Goal: Transaction & Acquisition: Book appointment/travel/reservation

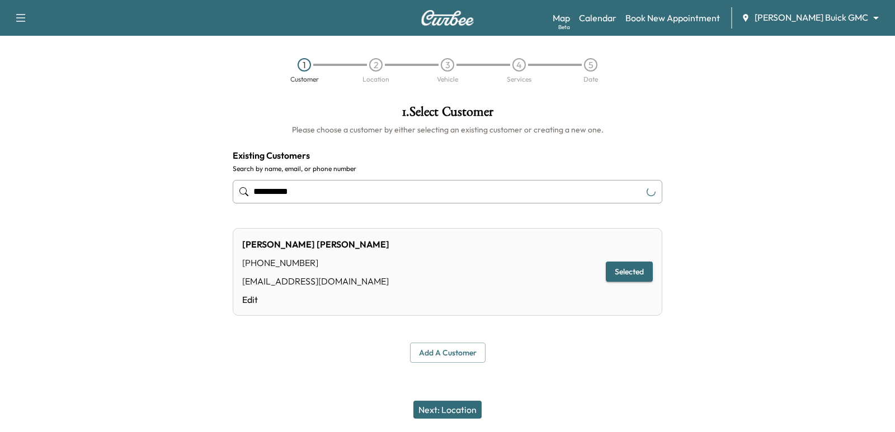
click at [852, 13] on body "**********" at bounding box center [447, 216] width 895 height 432
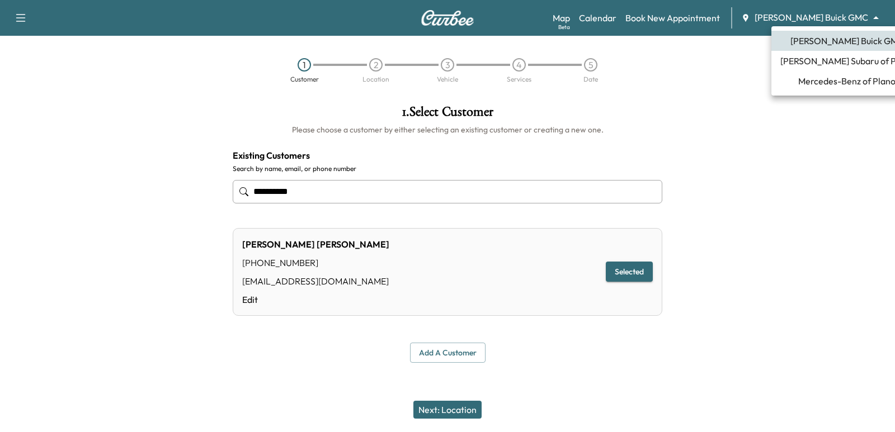
click at [832, 80] on span "Mercedes-Benz of Plano" at bounding box center [846, 80] width 97 height 13
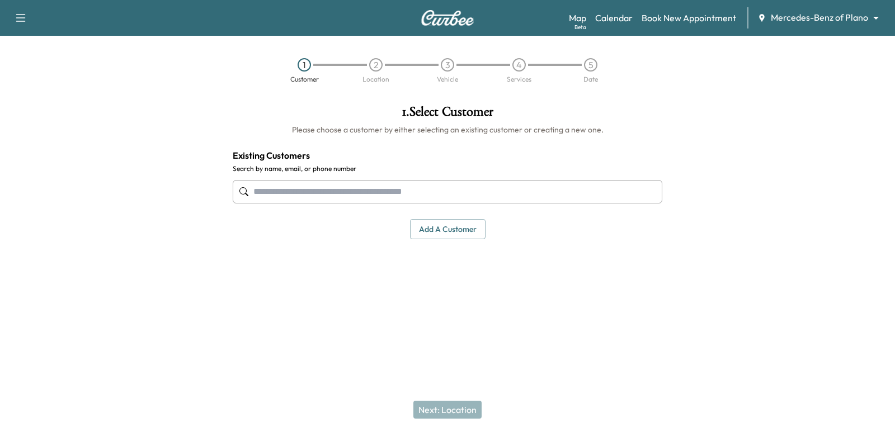
click at [417, 190] on input "text" at bounding box center [448, 191] width 430 height 23
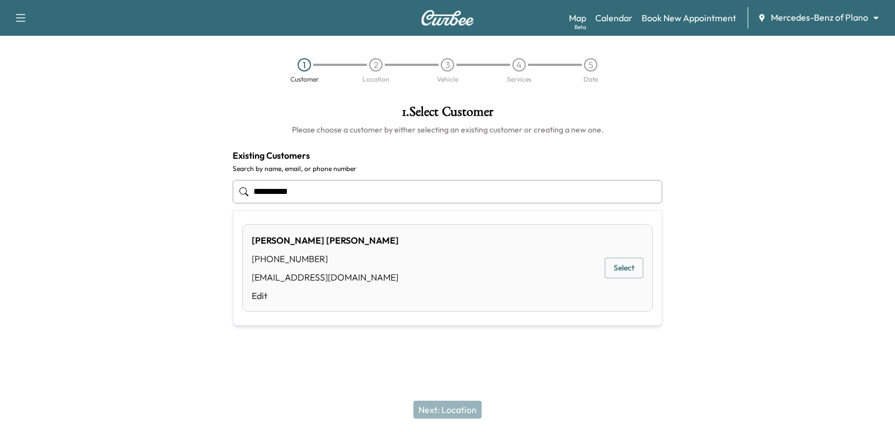
click at [607, 265] on button "Select" at bounding box center [624, 268] width 39 height 21
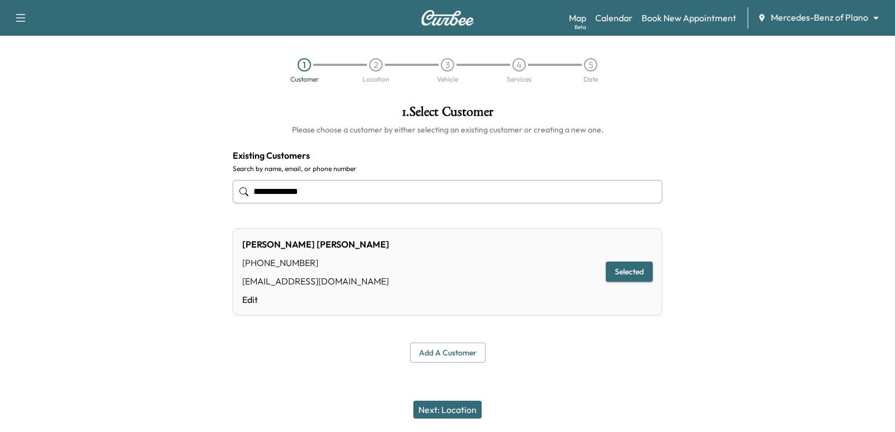
type input "**********"
click at [469, 410] on button "Next: Location" at bounding box center [447, 410] width 68 height 18
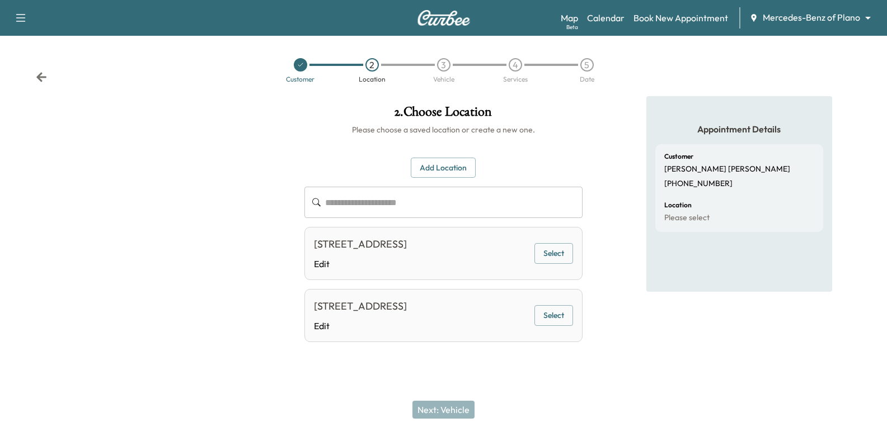
click at [539, 258] on button "Select" at bounding box center [553, 253] width 39 height 21
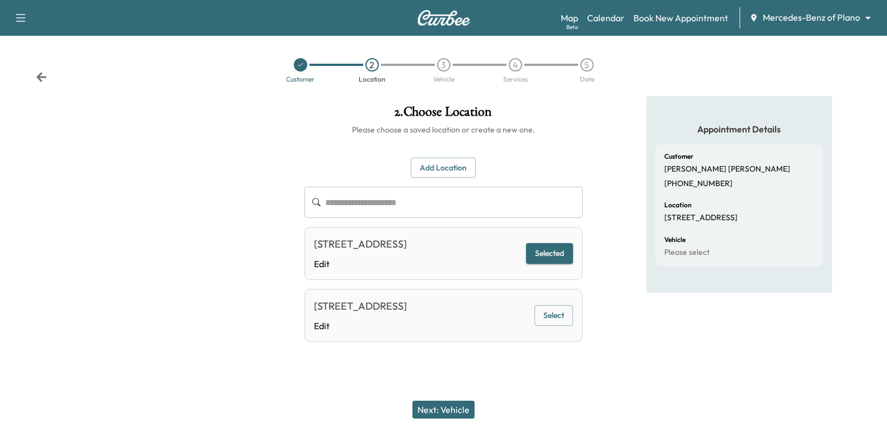
click at [431, 406] on button "Next: Vehicle" at bounding box center [443, 410] width 62 height 18
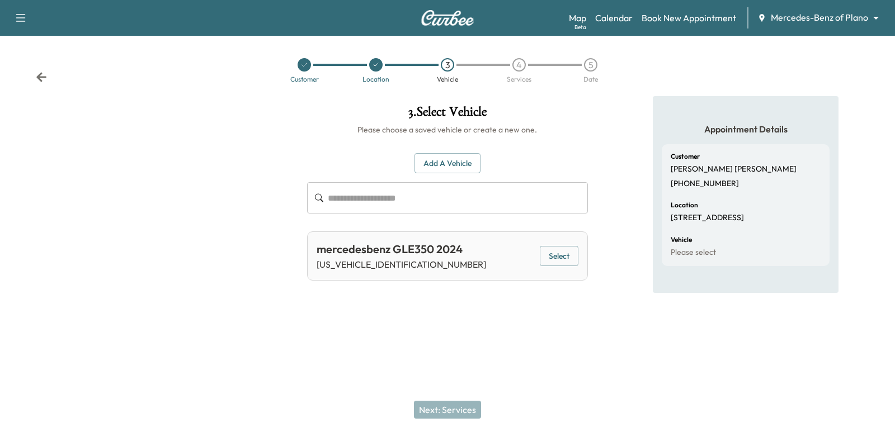
click at [563, 259] on button "Select" at bounding box center [559, 256] width 39 height 21
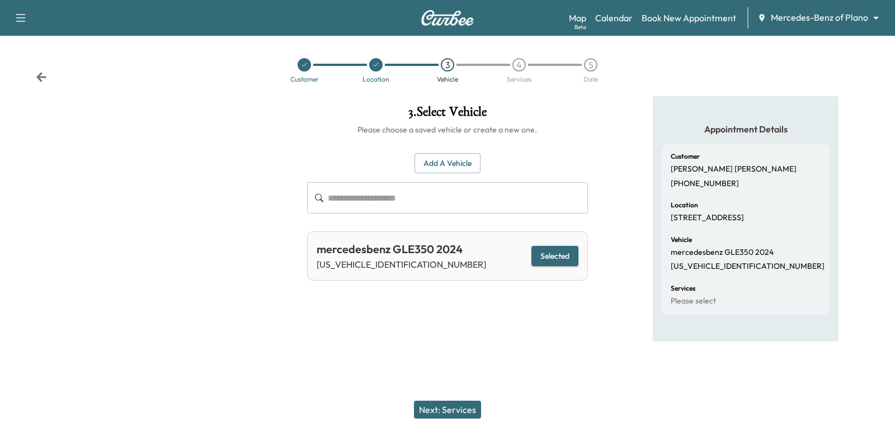
click at [465, 414] on button "Next: Services" at bounding box center [447, 410] width 67 height 18
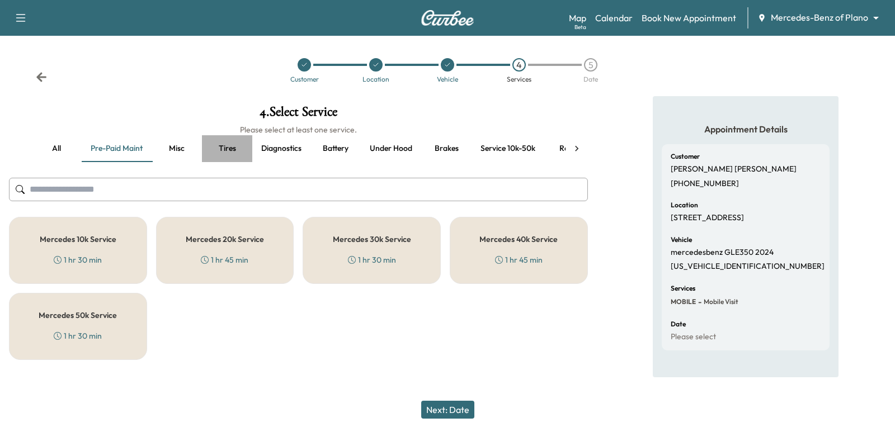
click at [239, 153] on button "Tires" at bounding box center [227, 148] width 50 height 27
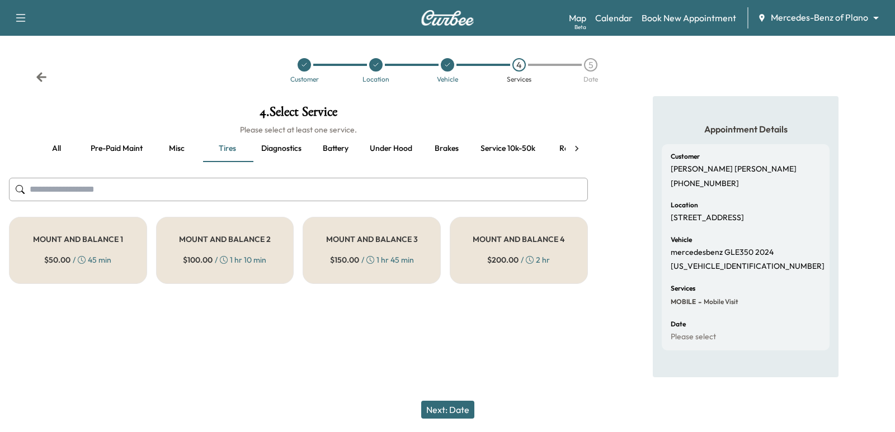
click at [523, 144] on button "Service 10k-50k" at bounding box center [508, 148] width 73 height 27
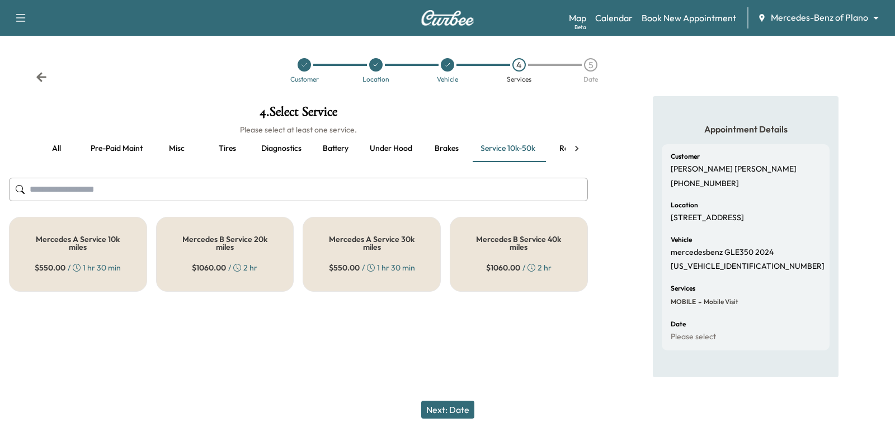
click at [224, 232] on div "Mercedes B Service 20k miles $ 1060.00 / 2 hr" at bounding box center [225, 254] width 138 height 75
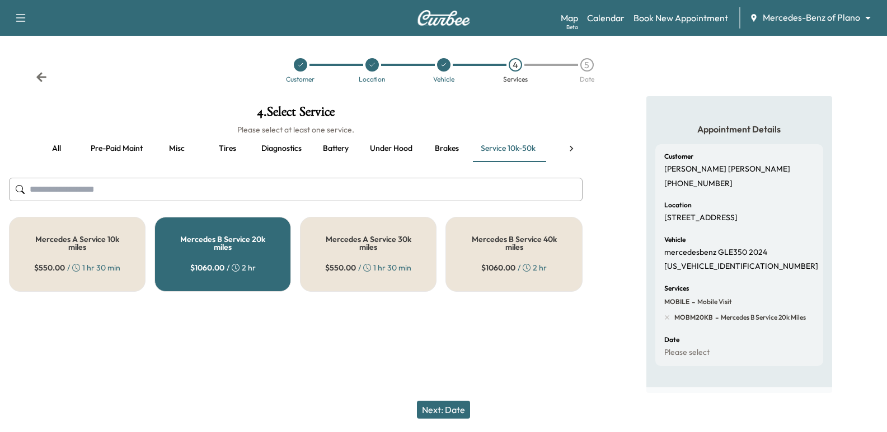
click at [439, 403] on button "Next: Date" at bounding box center [443, 410] width 53 height 18
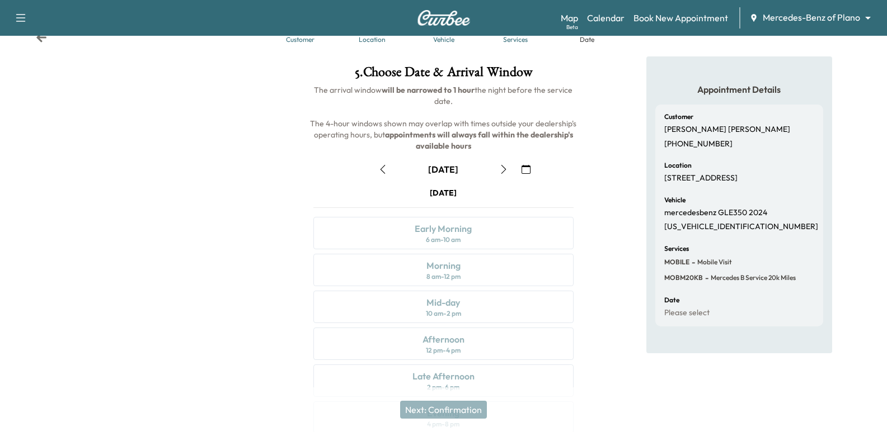
scroll to position [128, 0]
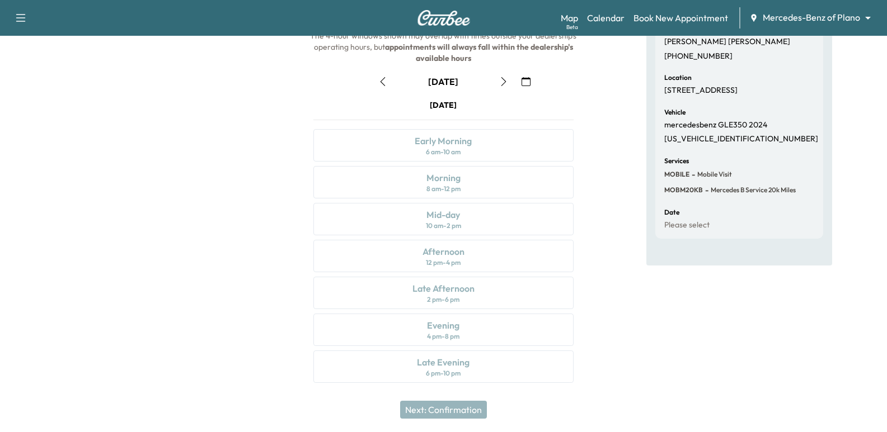
click at [533, 73] on button "button" at bounding box center [525, 82] width 19 height 18
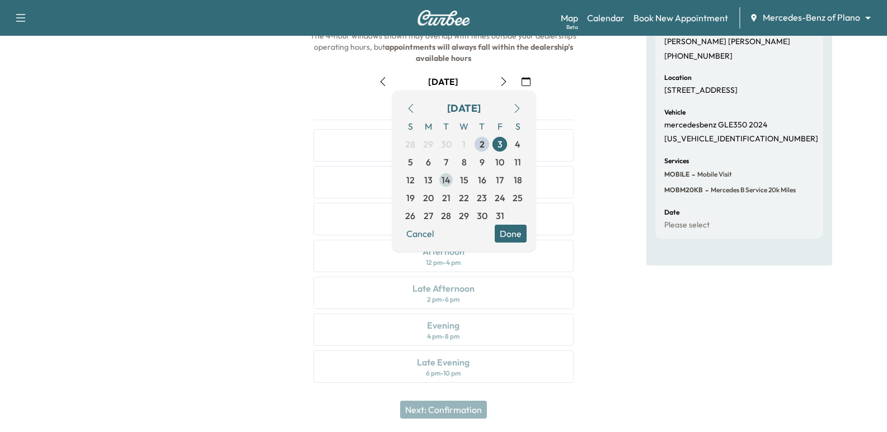
click at [451, 174] on span "14" at bounding box center [446, 180] width 18 height 18
click at [594, 197] on div "Appointment Details Customer [PERSON_NAME] [PHONE_NUMBER] Location [STREET_ADDR…" at bounding box center [738, 183] width 295 height 428
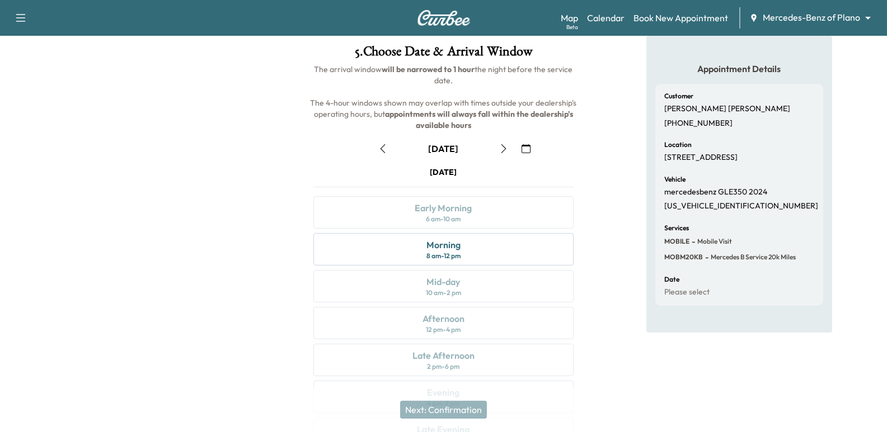
scroll to position [0, 0]
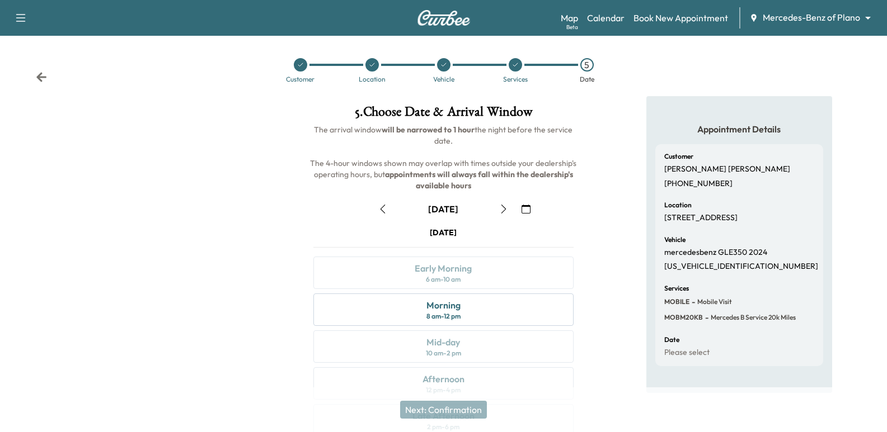
drag, startPoint x: 228, startPoint y: 201, endPoint x: 214, endPoint y: 210, distance: 16.1
click at [218, 207] on div at bounding box center [147, 310] width 295 height 428
click at [214, 210] on div at bounding box center [147, 310] width 295 height 428
click at [209, 181] on div at bounding box center [147, 310] width 295 height 428
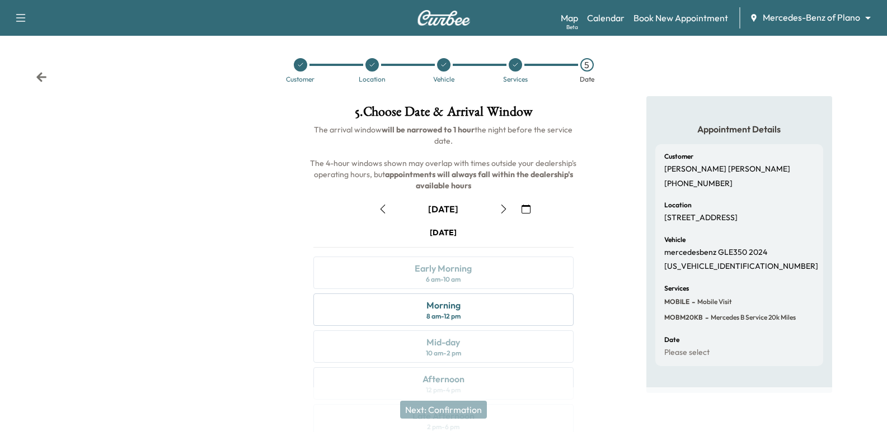
click at [737, 223] on p "[STREET_ADDRESS]" at bounding box center [700, 218] width 73 height 10
click at [793, 272] on div "Vehicle mercedesbenz GLE350 2024 [US_VEHICLE_IDENTIFICATION_NUMBER]" at bounding box center [739, 254] width 150 height 35
click at [580, 125] on h6 "The arrival window will be narrowed to 1 hour the night before the service date…" at bounding box center [442, 157] width 277 height 67
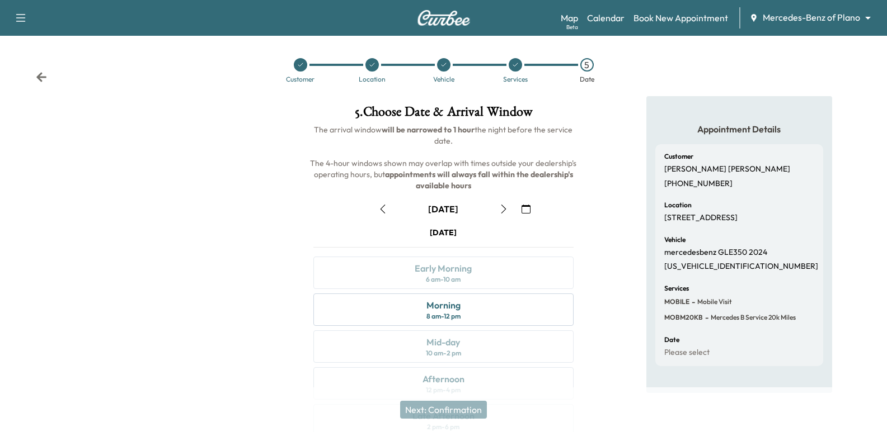
click at [769, 242] on div "Customer [PERSON_NAME] [PHONE_NUMBER] Location [STREET_ADDRESS] Vehicle mercede…" at bounding box center [739, 255] width 168 height 222
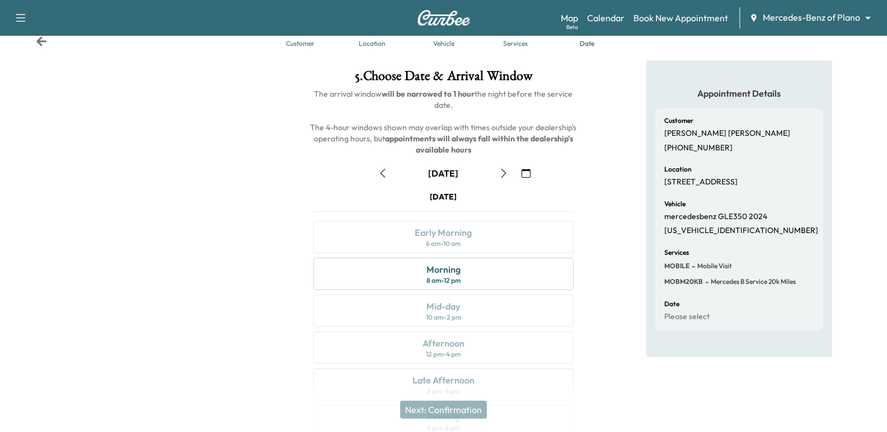
scroll to position [56, 0]
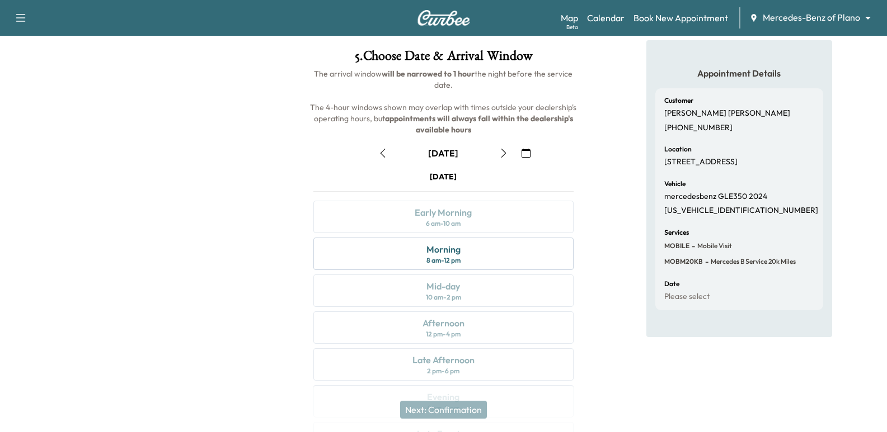
click at [601, 163] on div "Appointment Details Customer [PERSON_NAME] [PHONE_NUMBER] Location [STREET_ADDR…" at bounding box center [738, 254] width 295 height 428
click at [727, 236] on div "Customer [PERSON_NAME] [PHONE_NUMBER] Location [STREET_ADDRESS] Vehicle mercede…" at bounding box center [739, 199] width 168 height 222
click at [727, 181] on div "Customer [PERSON_NAME] [PHONE_NUMBER] Location [STREET_ADDRESS] Vehicle mercede…" at bounding box center [739, 199] width 168 height 222
click at [727, 178] on div "Customer [PERSON_NAME] [PHONE_NUMBER] Location [STREET_ADDRESS] Vehicle mercede…" at bounding box center [739, 199] width 168 height 222
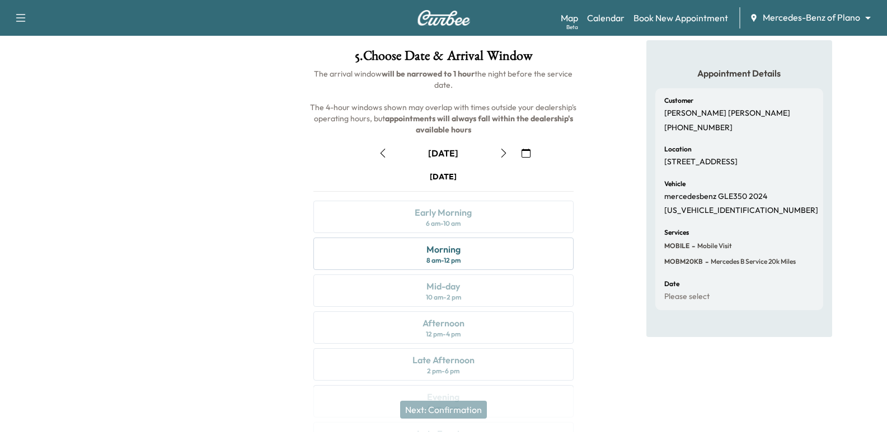
click at [758, 112] on div "Customer [PERSON_NAME] [PHONE_NUMBER]" at bounding box center [739, 114] width 150 height 35
click at [760, 112] on div "Customer [PERSON_NAME] [PHONE_NUMBER]" at bounding box center [739, 114] width 150 height 35
click at [601, 144] on div "Appointment Details Customer [PERSON_NAME] [PHONE_NUMBER] Location [STREET_ADDR…" at bounding box center [738, 254] width 295 height 428
click at [628, 126] on div "Appointment Details Customer [PERSON_NAME] [PHONE_NUMBER] Location [STREET_ADDR…" at bounding box center [738, 254] width 295 height 428
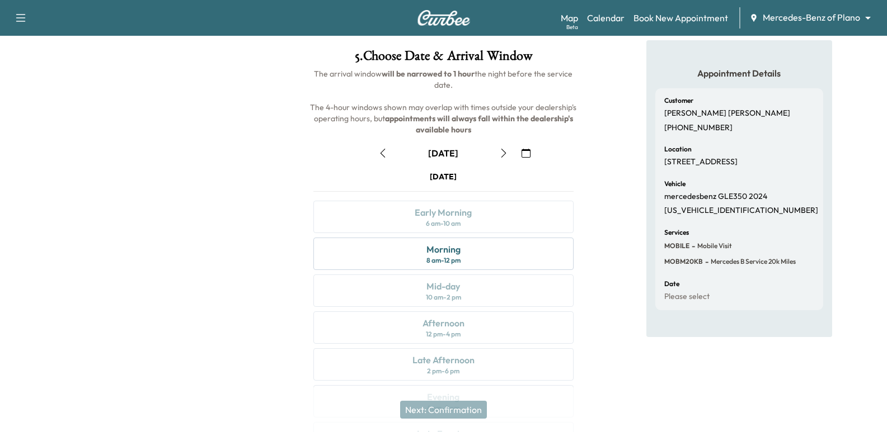
click at [628, 126] on div "Appointment Details Customer [PERSON_NAME] [PHONE_NUMBER] Location [STREET_ADDR…" at bounding box center [738, 254] width 295 height 428
click at [624, 152] on div "Appointment Details Customer [PERSON_NAME] [PHONE_NUMBER] Location [STREET_ADDR…" at bounding box center [738, 254] width 295 height 428
click at [474, 256] on div "Morning 8 am - 12 pm" at bounding box center [443, 254] width 260 height 32
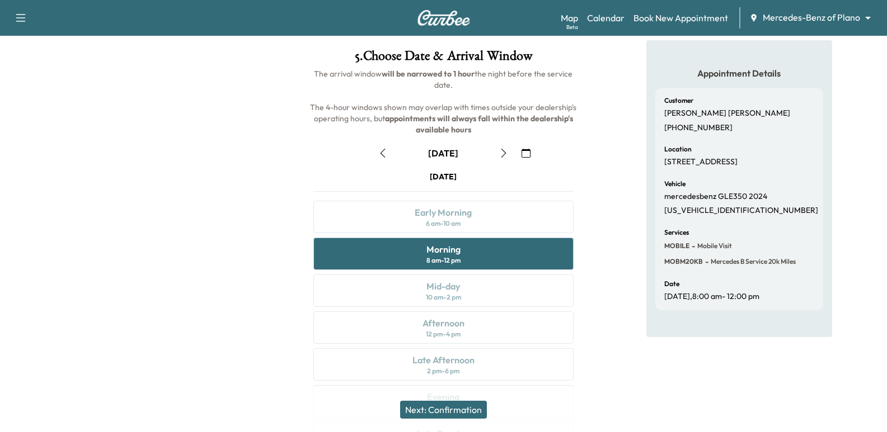
click at [597, 185] on div "Appointment Details Customer [PERSON_NAME] [PHONE_NUMBER] Location [STREET_ADDR…" at bounding box center [738, 254] width 295 height 428
click at [609, 162] on div "Appointment Details Customer [PERSON_NAME] [PHONE_NUMBER] Location [STREET_ADDR…" at bounding box center [738, 254] width 295 height 428
click at [610, 181] on div "Appointment Details Customer [PERSON_NAME] [PHONE_NUMBER] Location [STREET_ADDR…" at bounding box center [738, 254] width 295 height 428
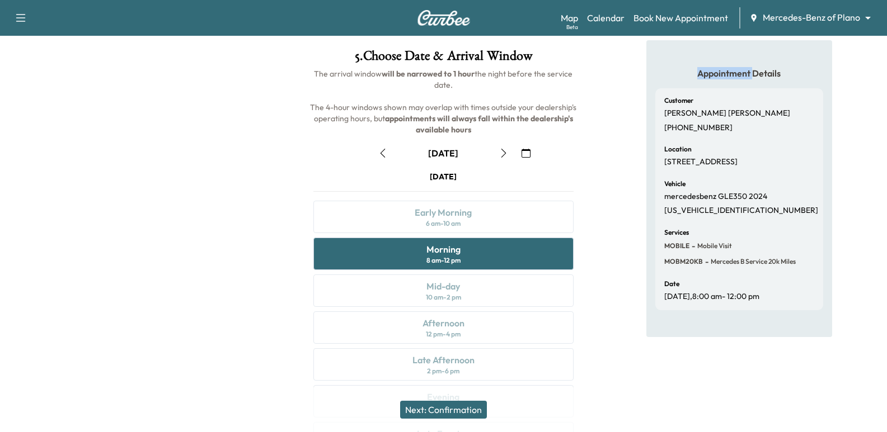
click at [610, 181] on div "Appointment Details Customer [PERSON_NAME] [PHONE_NUMBER] Location [STREET_ADDR…" at bounding box center [738, 254] width 295 height 428
click at [627, 223] on div "Appointment Details Customer [PERSON_NAME] [PHONE_NUMBER] Location [STREET_ADDR…" at bounding box center [738, 254] width 295 height 428
click at [756, 156] on div "Location [STREET_ADDRESS]" at bounding box center [739, 156] width 150 height 21
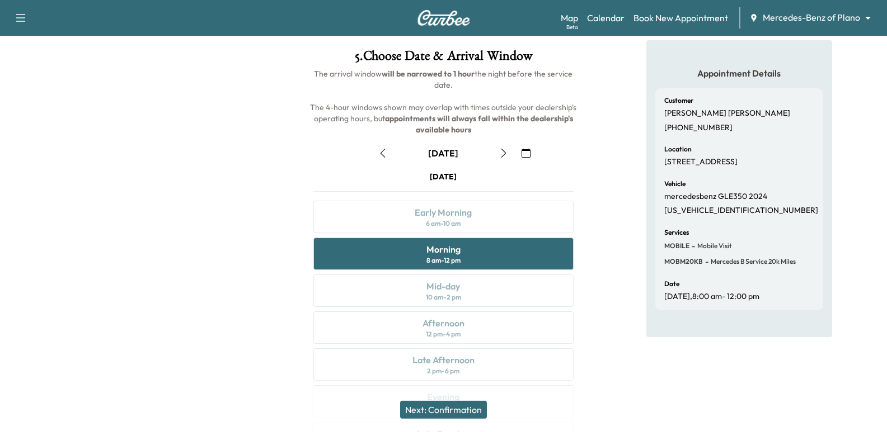
click at [737, 167] on p "[STREET_ADDRESS]" at bounding box center [700, 162] width 73 height 10
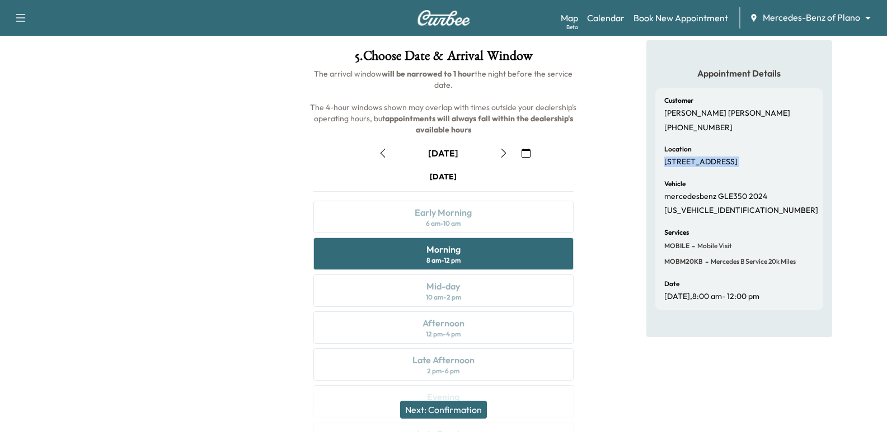
click at [737, 167] on p "[STREET_ADDRESS]" at bounding box center [700, 162] width 73 height 10
click at [476, 404] on button "Next: Confirmation" at bounding box center [443, 410] width 87 height 18
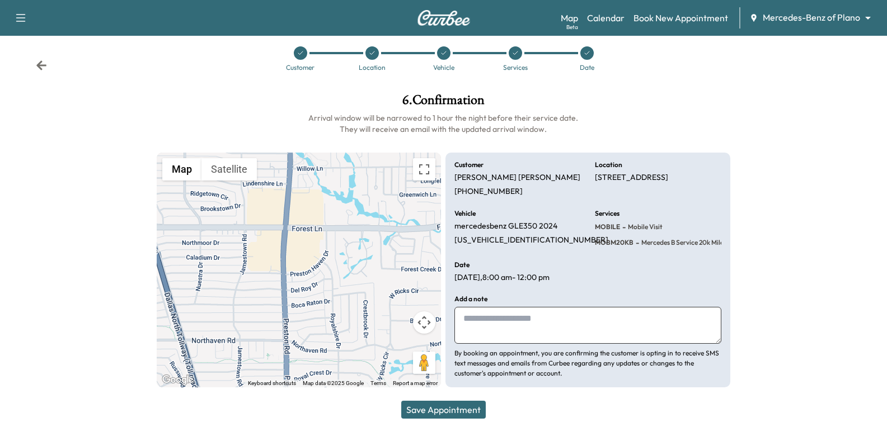
click at [509, 308] on textarea at bounding box center [587, 325] width 266 height 37
click at [469, 233] on div "Vehicle mercedesbenz GLE350 2024 [US_VEHICLE_IDENTIFICATION_NUMBER]" at bounding box center [517, 229] width 126 height 38
click at [479, 234] on div "Vehicle mercedesbenz GLE350 2024 [US_VEHICLE_IDENTIFICATION_NUMBER]" at bounding box center [517, 229] width 126 height 38
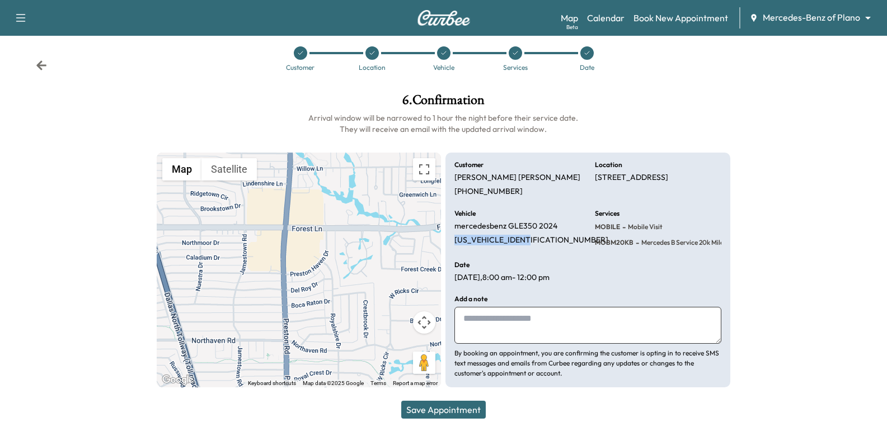
click at [479, 234] on div "Vehicle mercedesbenz GLE350 2024 [US_VEHICLE_IDENTIFICATION_NUMBER]" at bounding box center [517, 229] width 126 height 38
click at [283, 113] on h6 "Arrival window will be narrowed to 1 hour the night before their service date. …" at bounding box center [443, 123] width 573 height 22
click at [514, 243] on p "[US_VEHICLE_IDENTIFICATION_NUMBER]" at bounding box center [531, 241] width 154 height 10
click at [512, 210] on div "Vehicle mercedesbenz GLE350 2024 [US_VEHICLE_IDENTIFICATION_NUMBER]" at bounding box center [517, 229] width 126 height 38
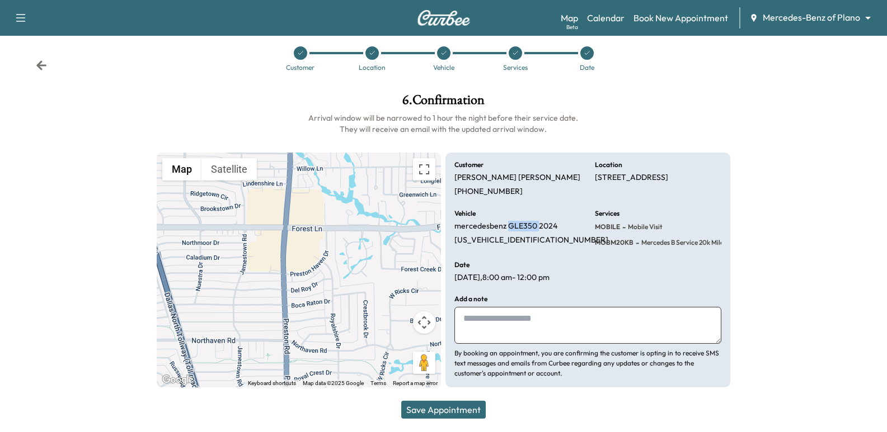
click at [512, 210] on div "Vehicle mercedesbenz GLE350 2024 [US_VEHICLE_IDENTIFICATION_NUMBER]" at bounding box center [517, 229] width 126 height 38
click at [537, 240] on div "Vehicle mercedesbenz GLE350 2024 [US_VEHICLE_IDENTIFICATION_NUMBER]" at bounding box center [517, 229] width 126 height 38
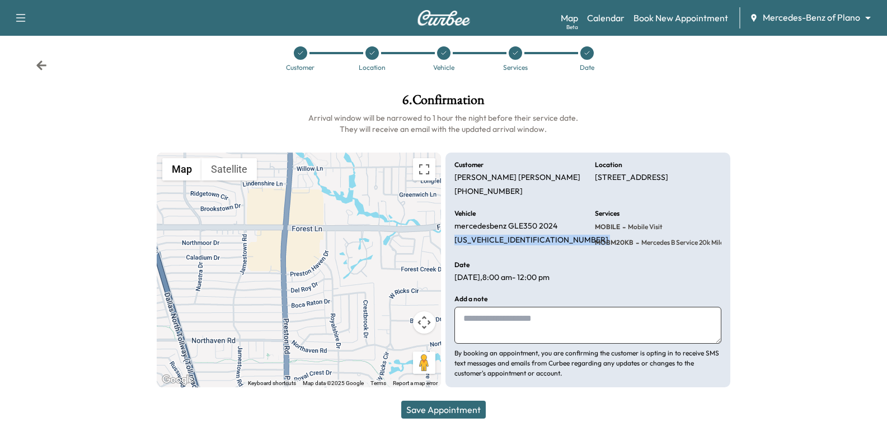
click at [537, 240] on div "Vehicle mercedesbenz GLE350 2024 [US_VEHICLE_IDENTIFICATION_NUMBER]" at bounding box center [517, 229] width 126 height 38
click at [560, 251] on div "Customer [PERSON_NAME] [PHONE_NUMBER] Location [STREET_ADDRESS] Vehicle mercede…" at bounding box center [587, 271] width 284 height 236
click at [526, 269] on div "Date [DATE] 8:00 am - 12:00 pm" at bounding box center [517, 272] width 126 height 21
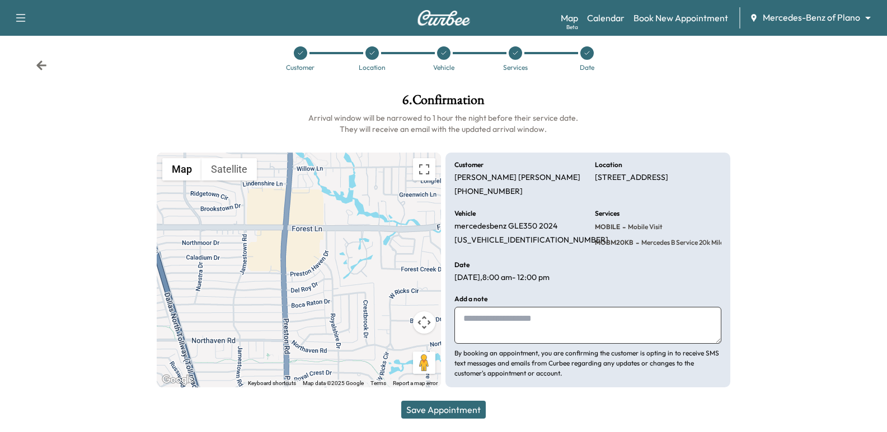
click at [404, 416] on div "Save Appointment" at bounding box center [443, 410] width 887 height 45
click at [410, 414] on button "Save Appointment" at bounding box center [443, 410] width 84 height 18
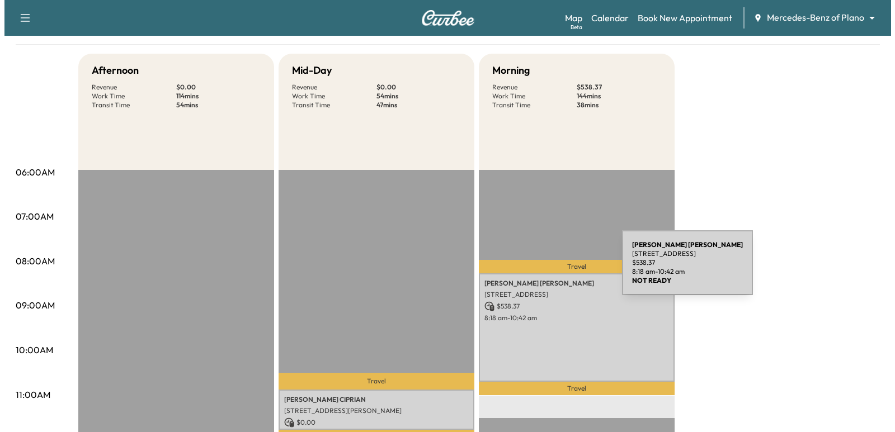
scroll to position [112, 0]
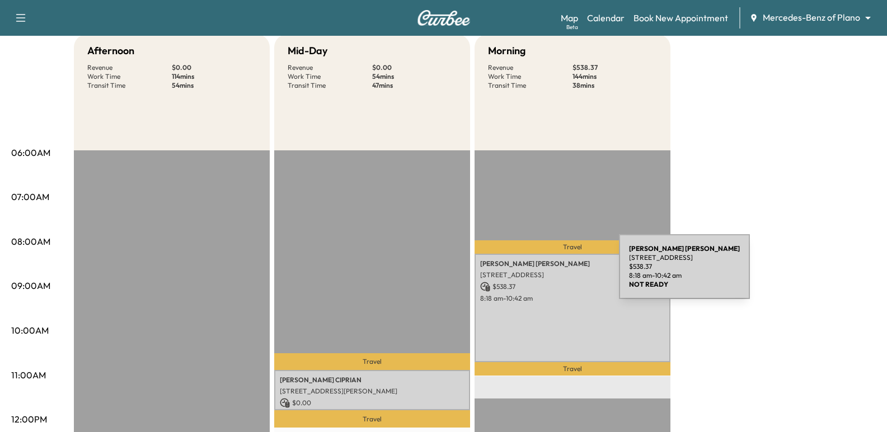
click at [535, 274] on p "[STREET_ADDRESS]" at bounding box center [572, 275] width 185 height 9
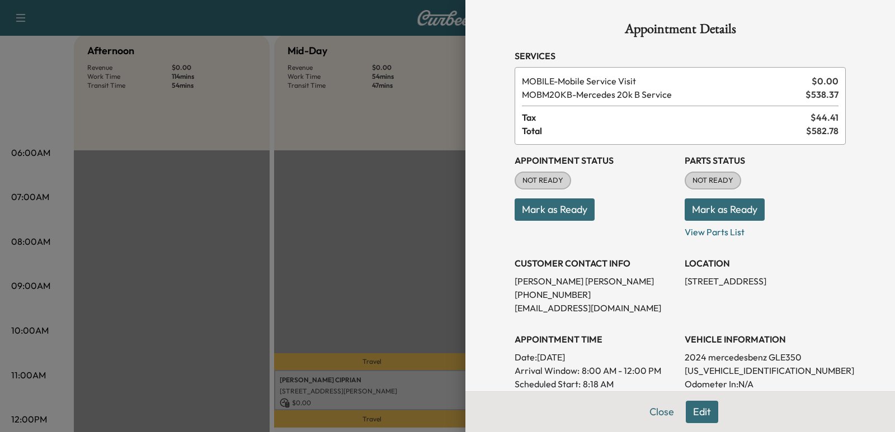
click at [553, 280] on p "[PERSON_NAME]" at bounding box center [595, 281] width 161 height 13
copy p "[PERSON_NAME]"
click at [545, 294] on p "[PHONE_NUMBER]" at bounding box center [595, 294] width 161 height 13
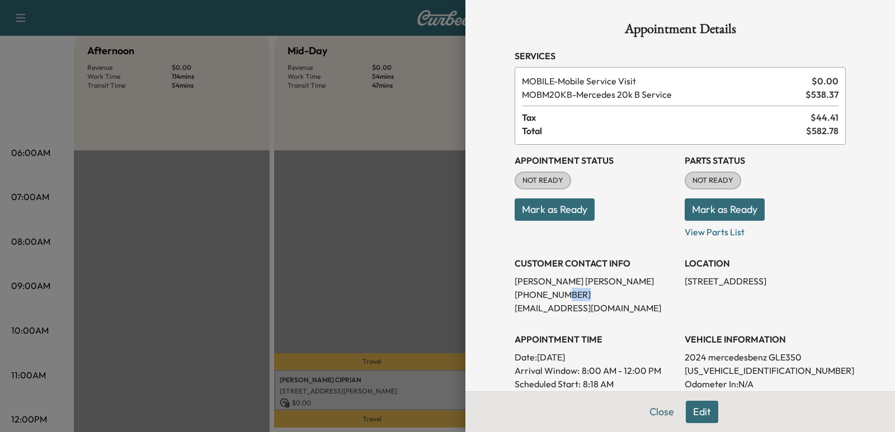
click at [545, 294] on p "[PHONE_NUMBER]" at bounding box center [595, 294] width 161 height 13
copy p "[PHONE_NUMBER]"
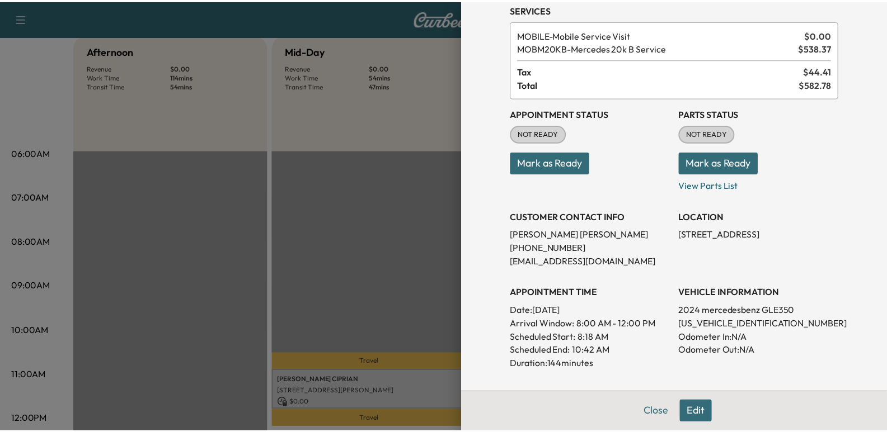
scroll to position [168, 0]
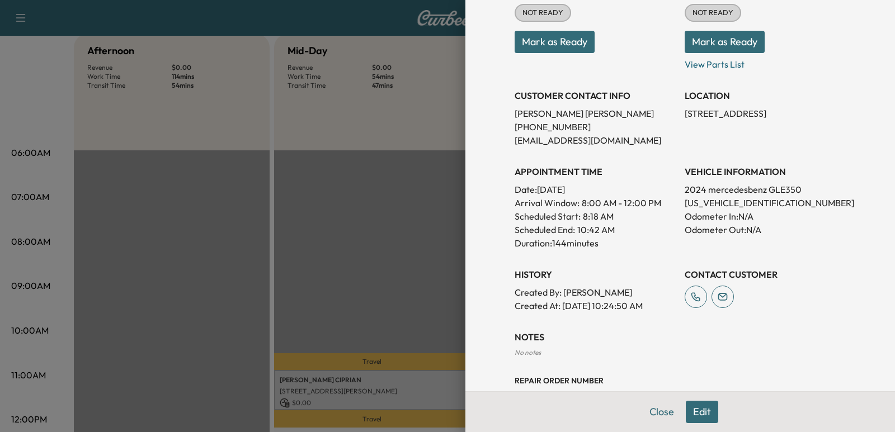
click at [275, 192] on div at bounding box center [447, 216] width 895 height 432
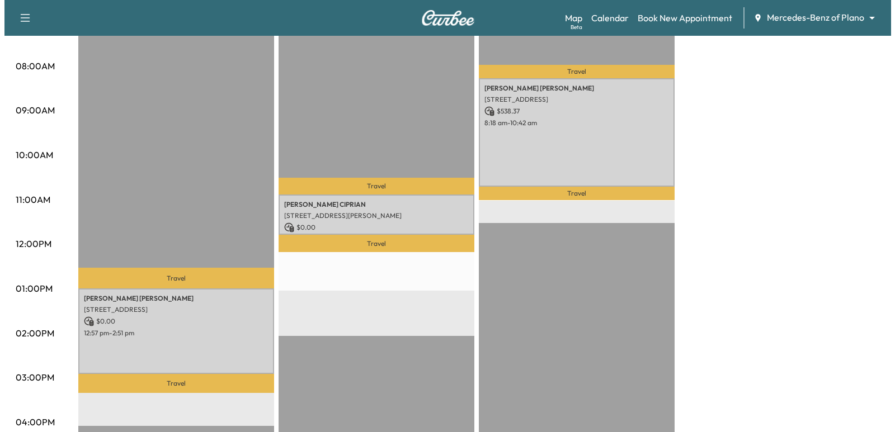
scroll to position [336, 0]
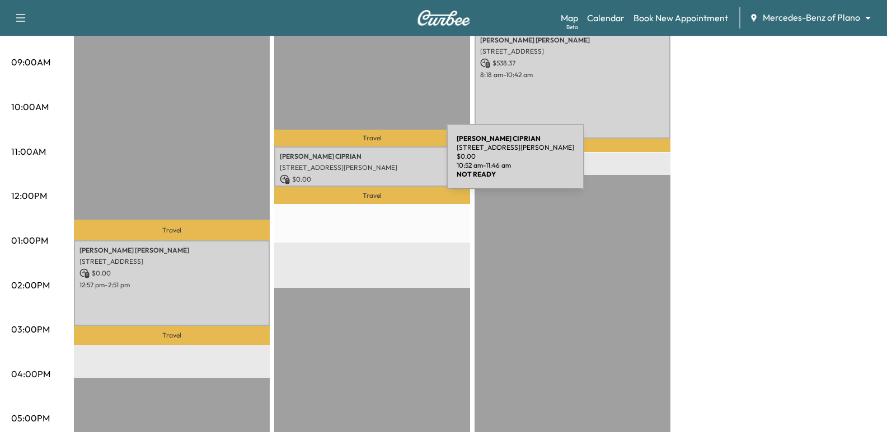
click at [363, 163] on p "[STREET_ADDRESS][PERSON_NAME]" at bounding box center [372, 167] width 185 height 9
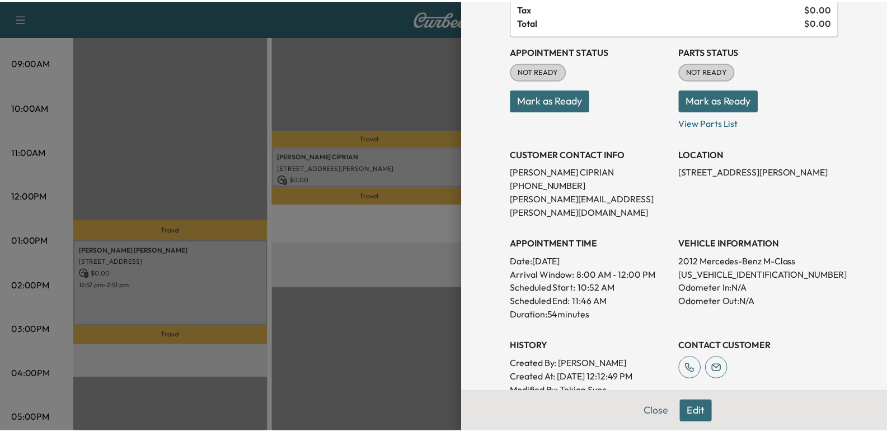
scroll to position [112, 0]
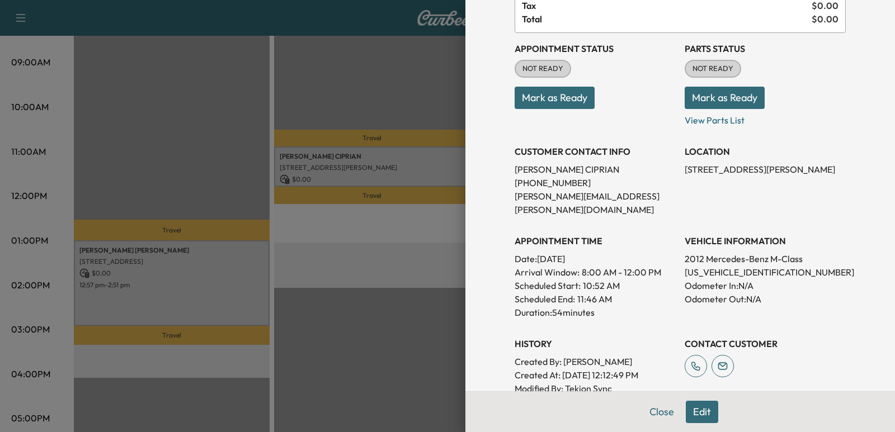
click at [282, 323] on div at bounding box center [447, 216] width 895 height 432
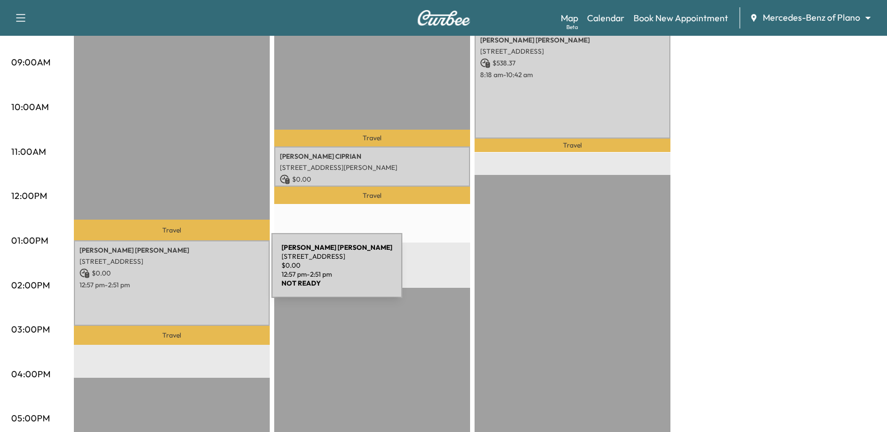
click at [187, 272] on p "$ 0.00" at bounding box center [171, 274] width 185 height 10
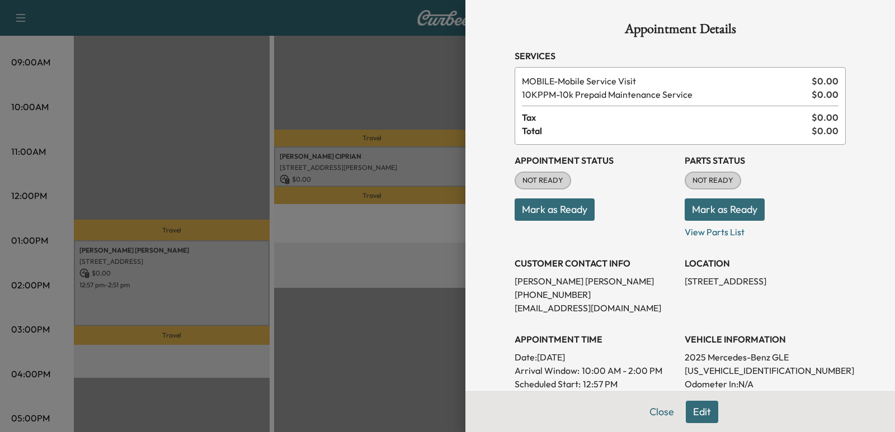
drag, startPoint x: 295, startPoint y: 318, endPoint x: 398, endPoint y: 312, distance: 103.1
click at [299, 318] on div at bounding box center [447, 216] width 895 height 432
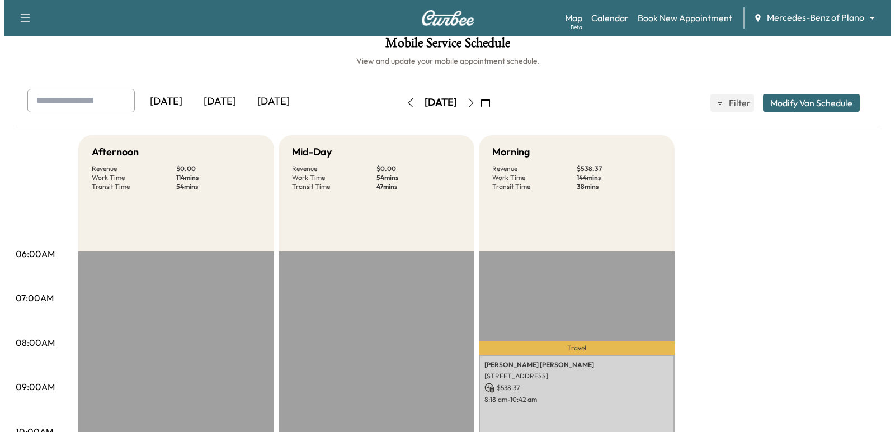
scroll to position [0, 0]
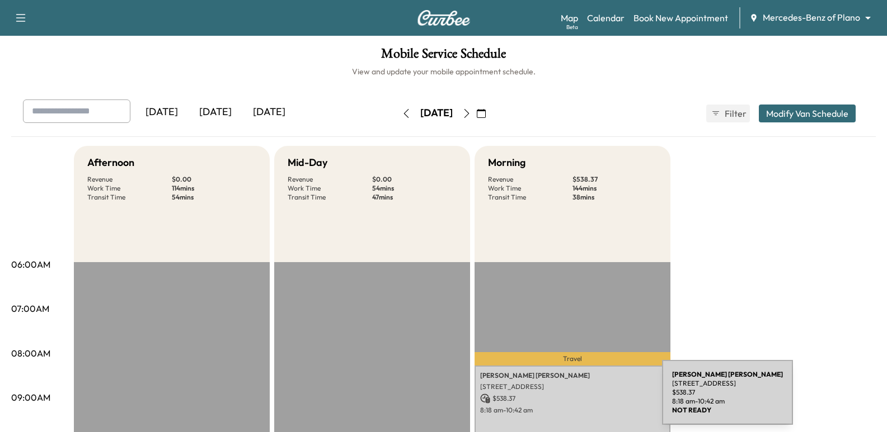
click at [578, 399] on p "$ 538.37" at bounding box center [572, 399] width 185 height 10
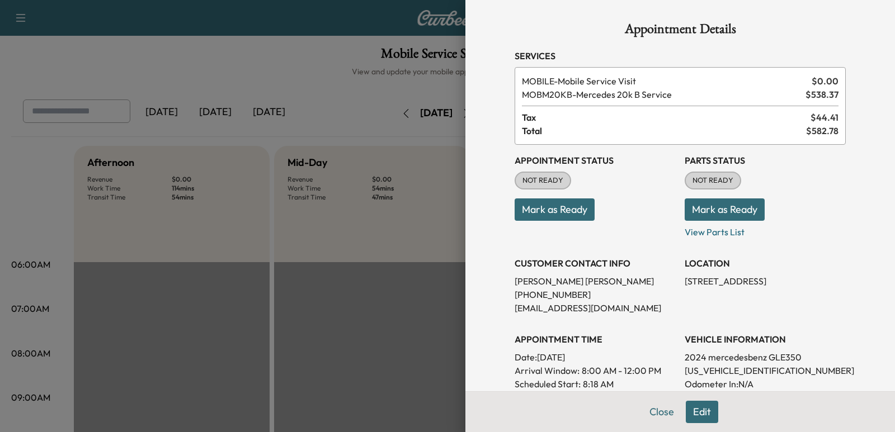
click at [837, 200] on p "Mark as Ready" at bounding box center [765, 205] width 161 height 31
click at [501, 85] on div "Appointment Details Services MOBILE - Mobile Service Visit $ 0.00 MOBM20KB - Me…" at bounding box center [680, 322] width 358 height 644
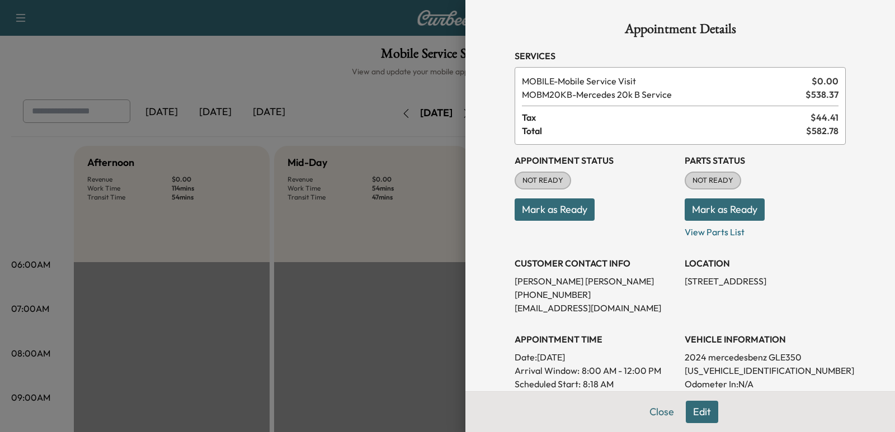
click at [304, 51] on div at bounding box center [447, 216] width 895 height 432
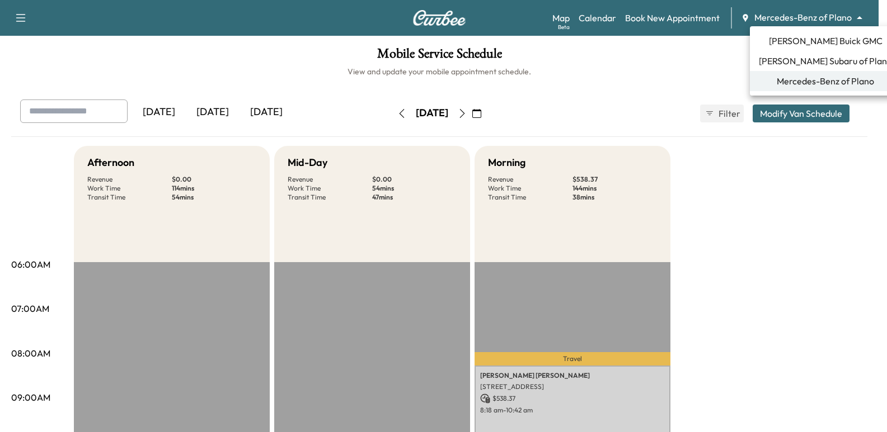
click at [827, 17] on body "Support Log Out Map Beta Calendar Book New Appointment Mercedes-Benz of Plano *…" at bounding box center [443, 216] width 887 height 432
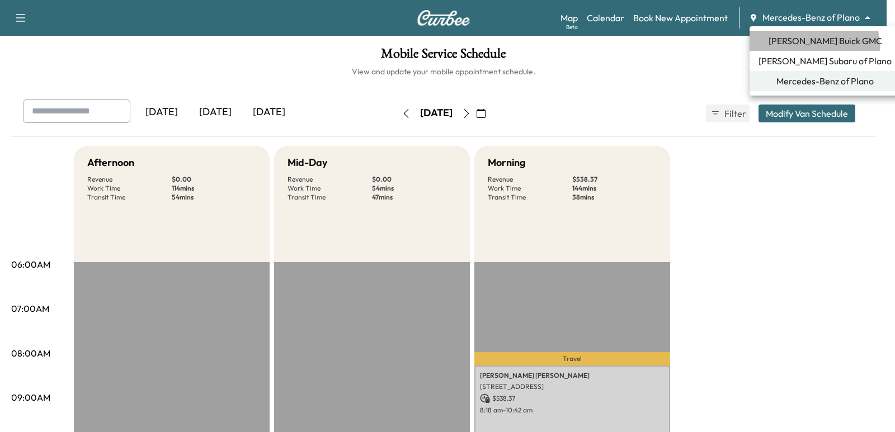
click at [801, 46] on span "[PERSON_NAME] Buick GMC" at bounding box center [826, 40] width 114 height 13
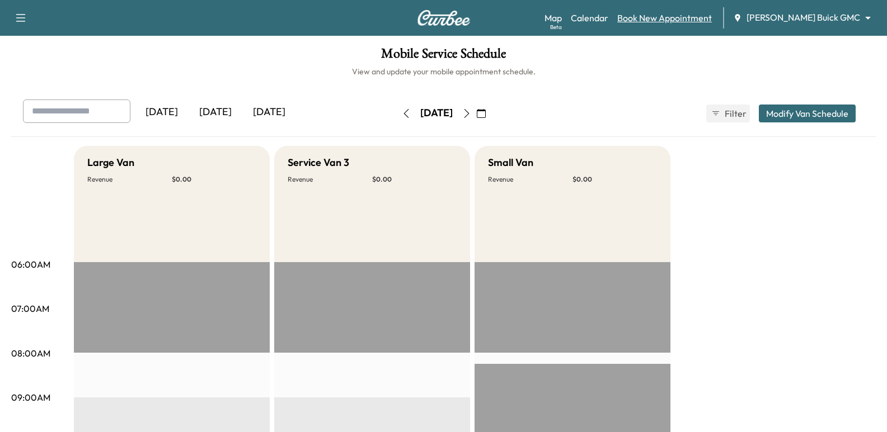
click at [702, 11] on link "Book New Appointment" at bounding box center [664, 17] width 95 height 13
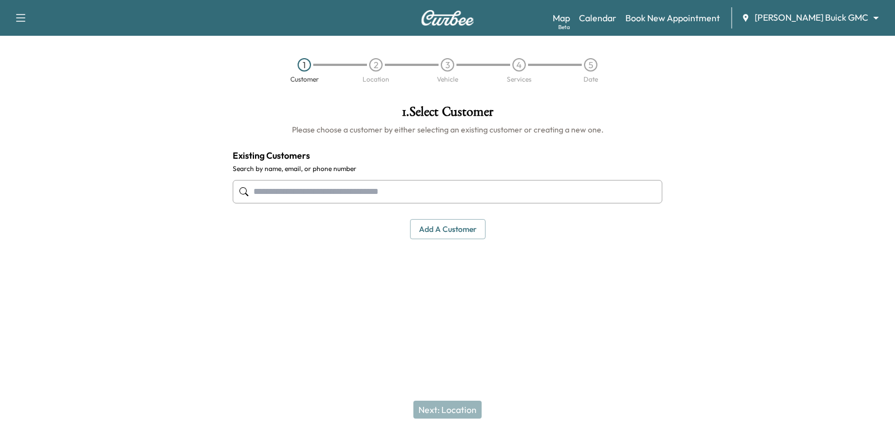
click at [639, 181] on input "text" at bounding box center [448, 191] width 430 height 23
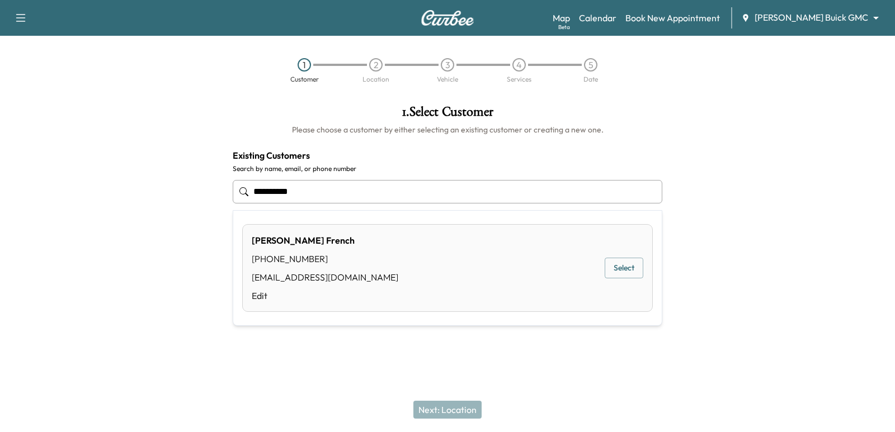
click at [628, 274] on button "Select" at bounding box center [624, 268] width 39 height 21
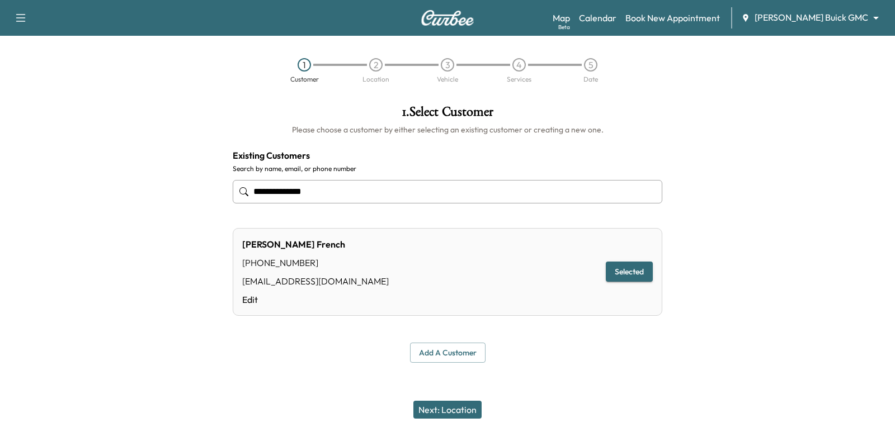
type input "**********"
click at [467, 408] on button "Next: Location" at bounding box center [447, 410] width 68 height 18
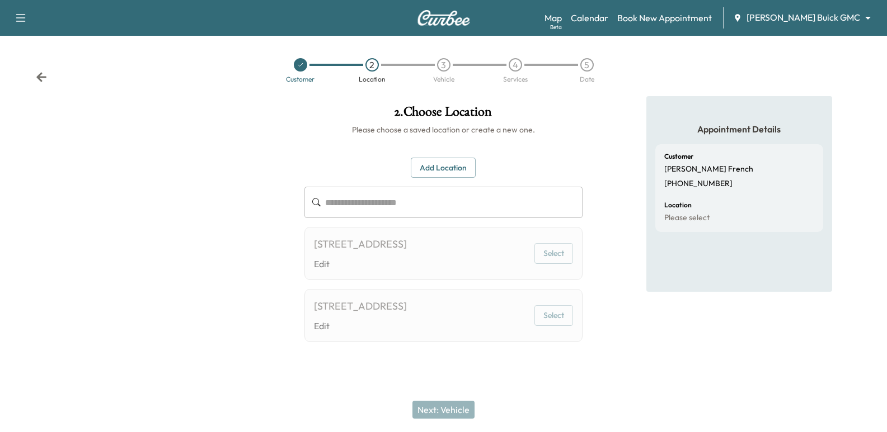
scroll to position [8, 0]
